Goal: Task Accomplishment & Management: Use online tool/utility

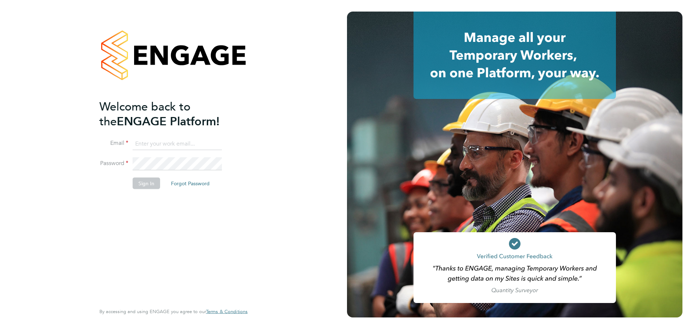
type input "lorraine.smith@wates.co.uk"
click at [147, 185] on button "Sign In" at bounding box center [146, 184] width 27 height 12
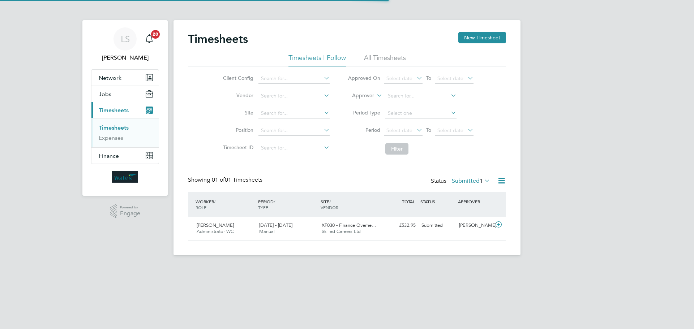
scroll to position [18, 63]
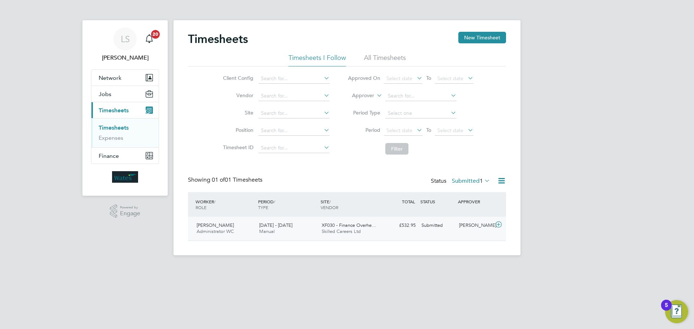
click at [499, 226] on icon at bounding box center [498, 225] width 9 height 6
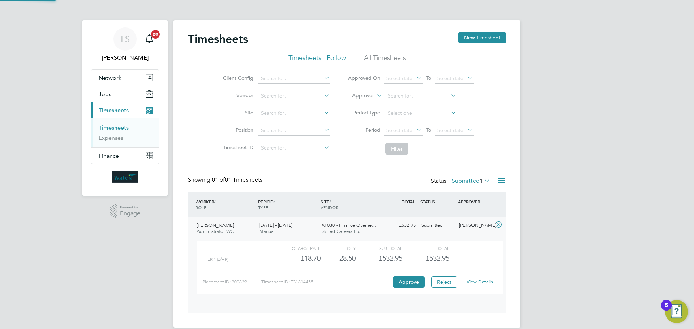
scroll to position [12, 70]
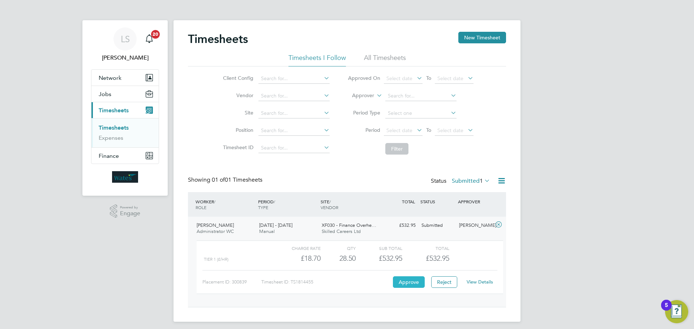
click at [405, 281] on button "Approve" at bounding box center [409, 282] width 32 height 12
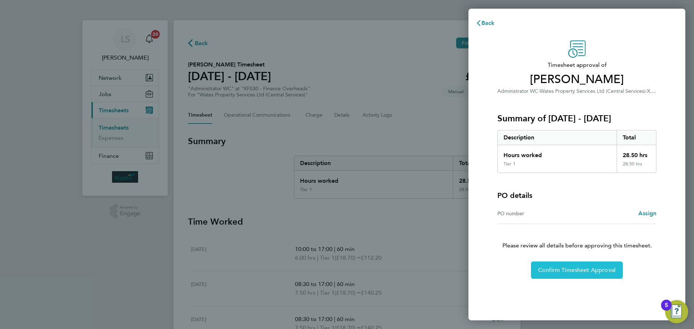
click at [567, 274] on button "Confirm Timesheet Approval" at bounding box center [577, 270] width 92 height 17
